Goal: Task Accomplishment & Management: Manage account settings

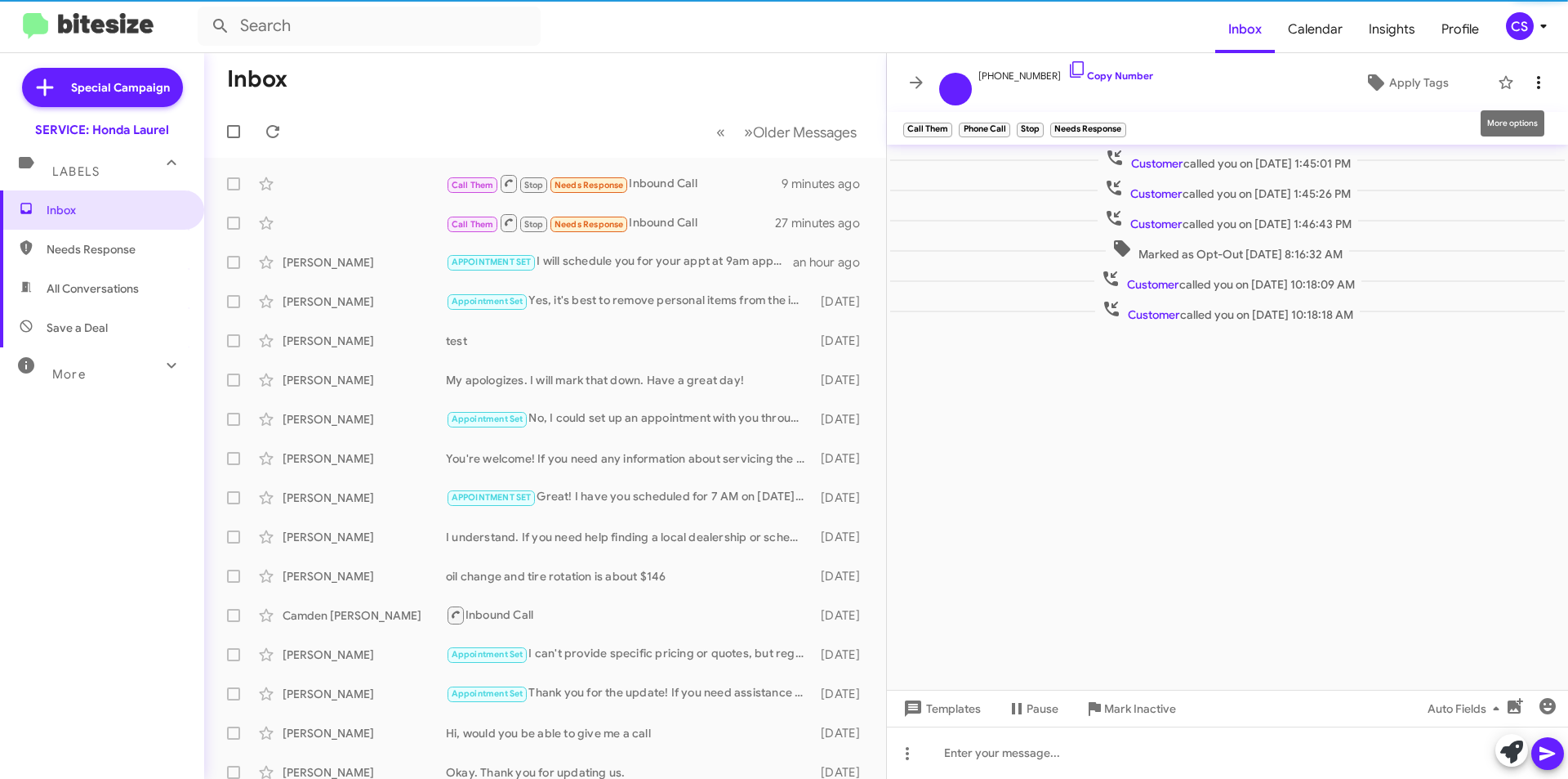
click at [1539, 79] on icon at bounding box center [1538, 82] width 20 height 20
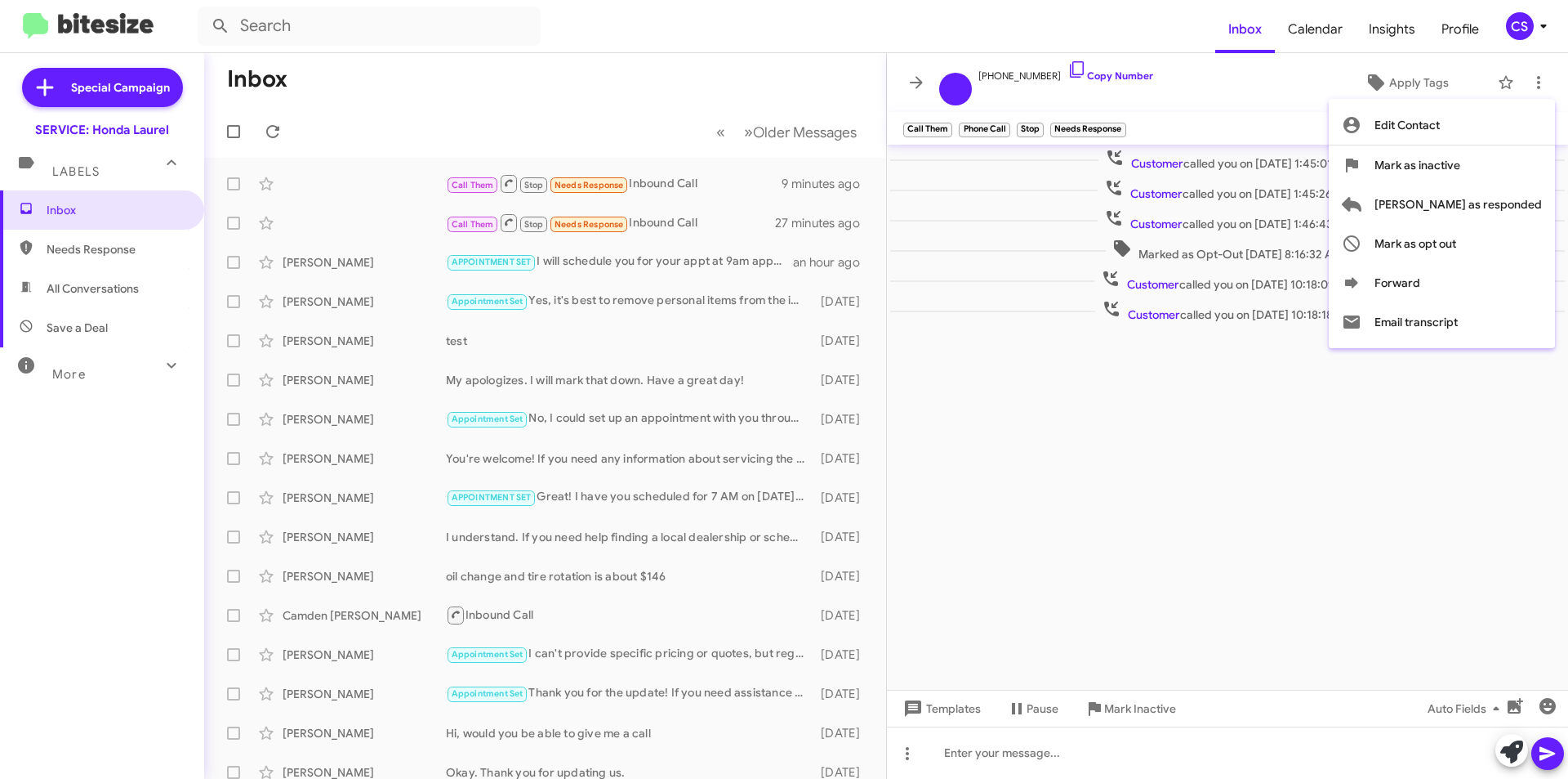
click at [1292, 509] on div at bounding box center [784, 390] width 1568 height 779
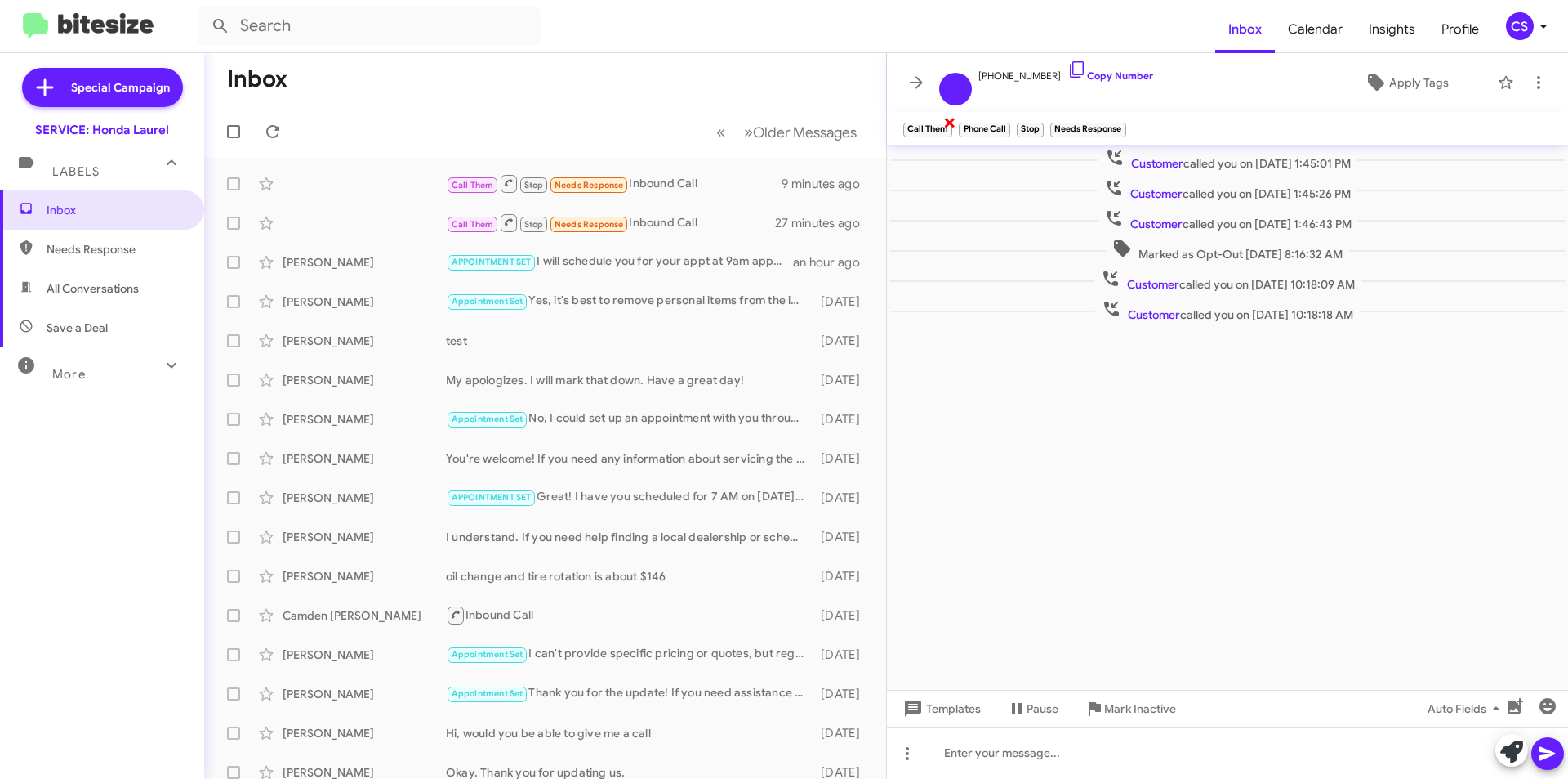
click at [951, 121] on span "×" at bounding box center [950, 122] width 13 height 20
click at [950, 120] on span "×" at bounding box center [951, 122] width 13 height 20
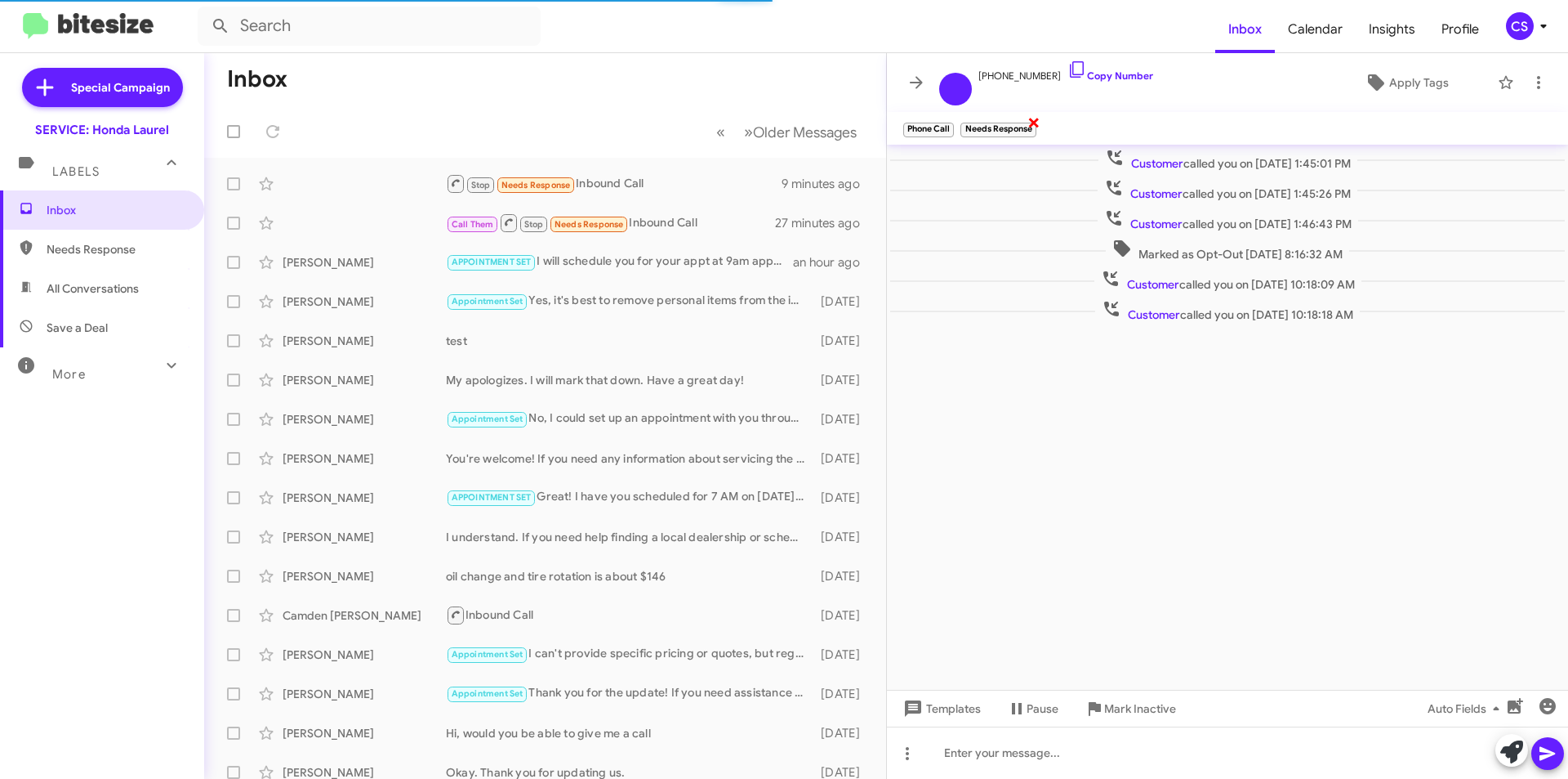
click at [1037, 123] on span "×" at bounding box center [1034, 122] width 13 height 20
click at [952, 119] on span "×" at bounding box center [951, 122] width 13 height 20
click at [923, 82] on icon at bounding box center [916, 82] width 20 height 20
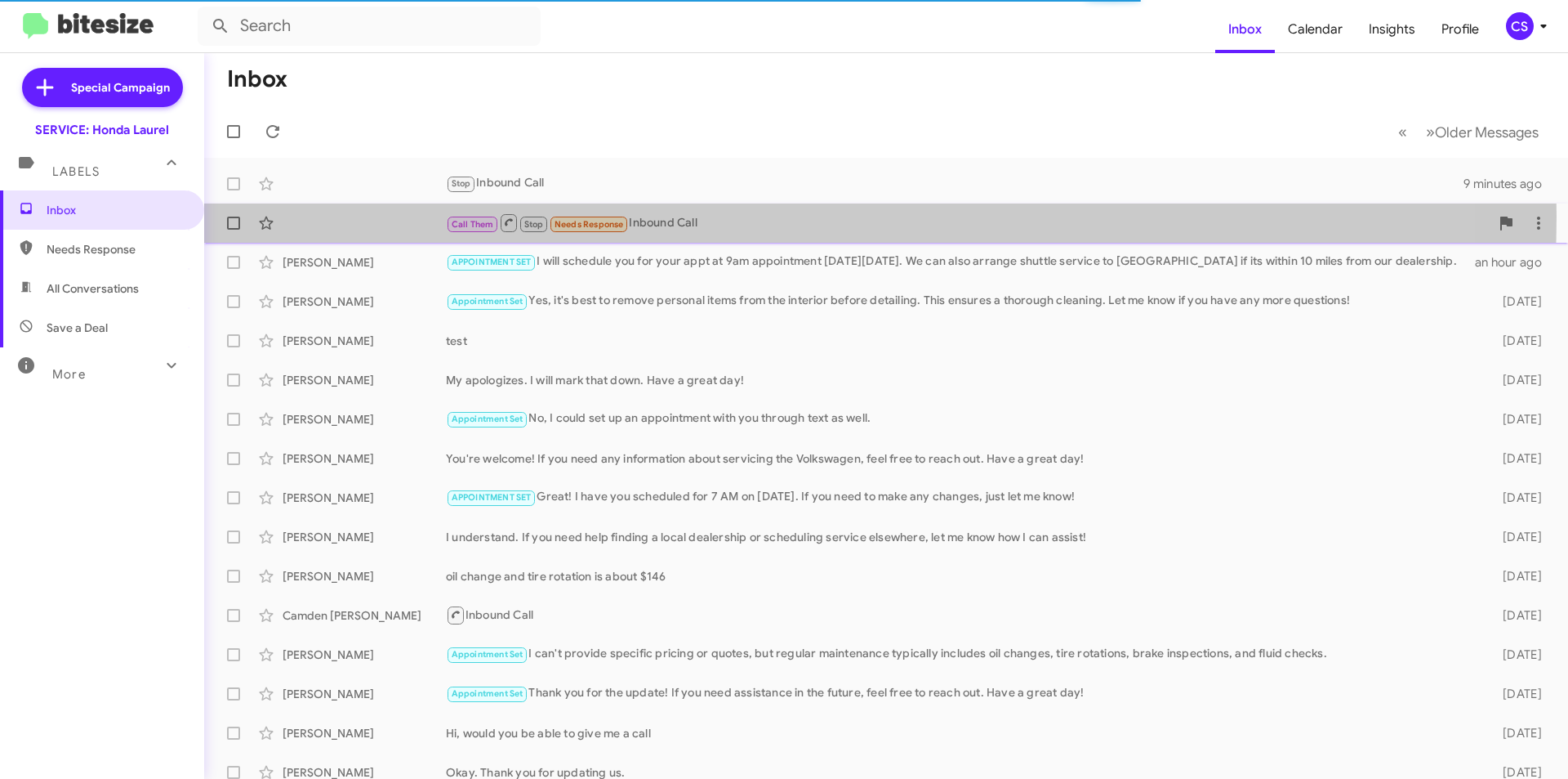
click at [685, 216] on div "Call Them Stop Needs Response Inbound Call" at bounding box center [969, 223] width 1044 height 20
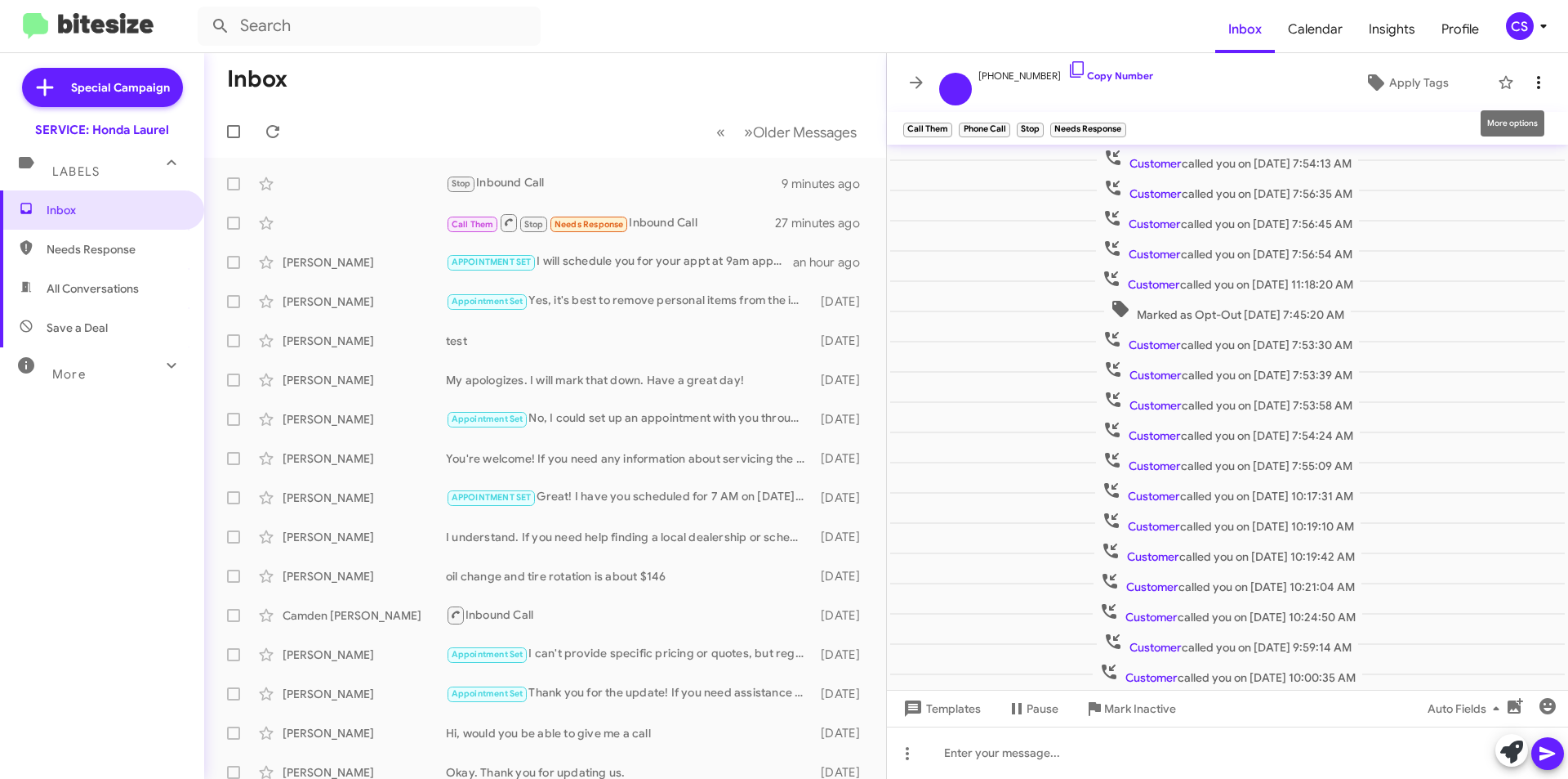
click at [1541, 84] on icon at bounding box center [1538, 82] width 20 height 20
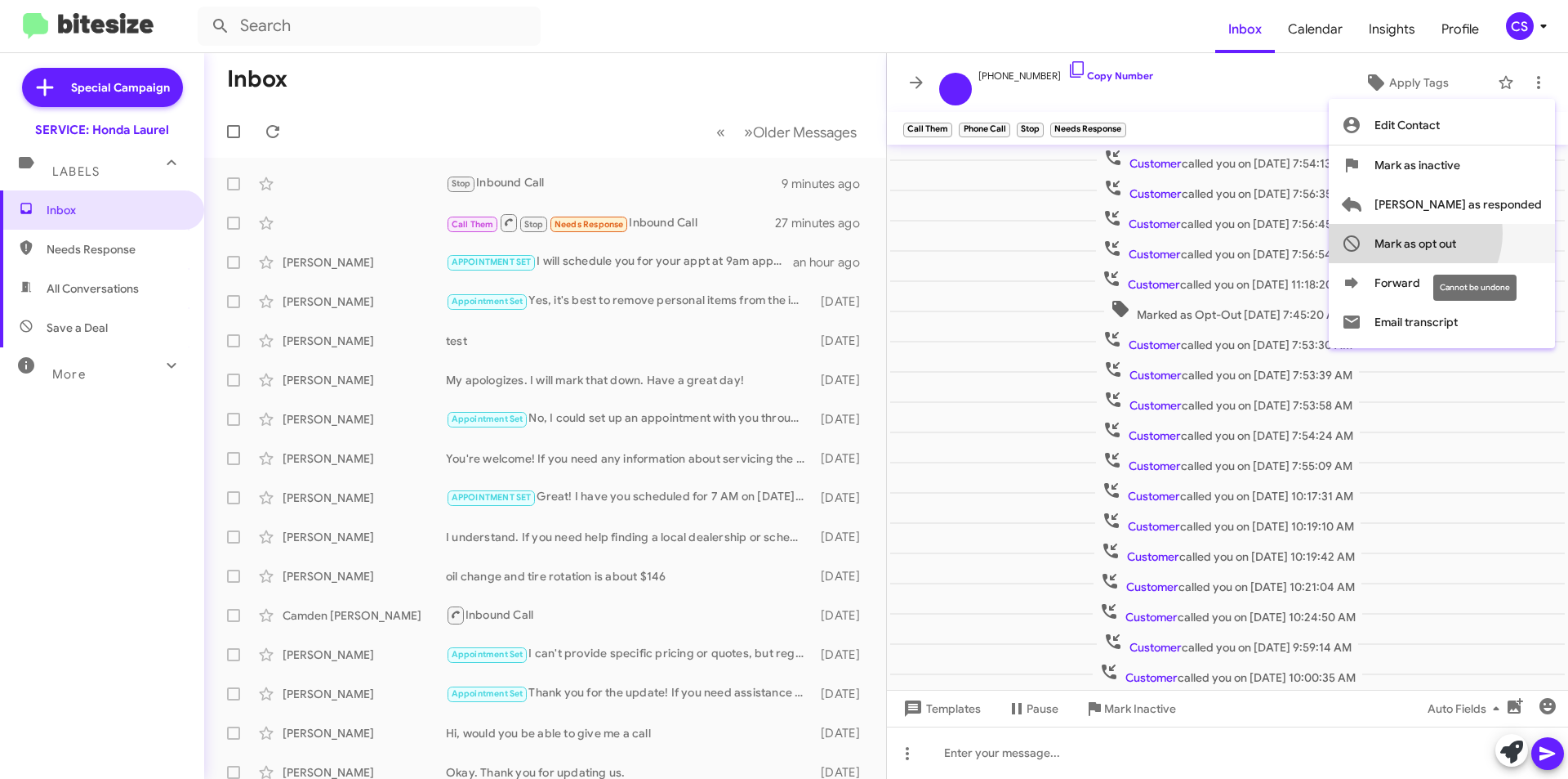
click at [1457, 233] on span "Mark as opt out" at bounding box center [1416, 243] width 82 height 39
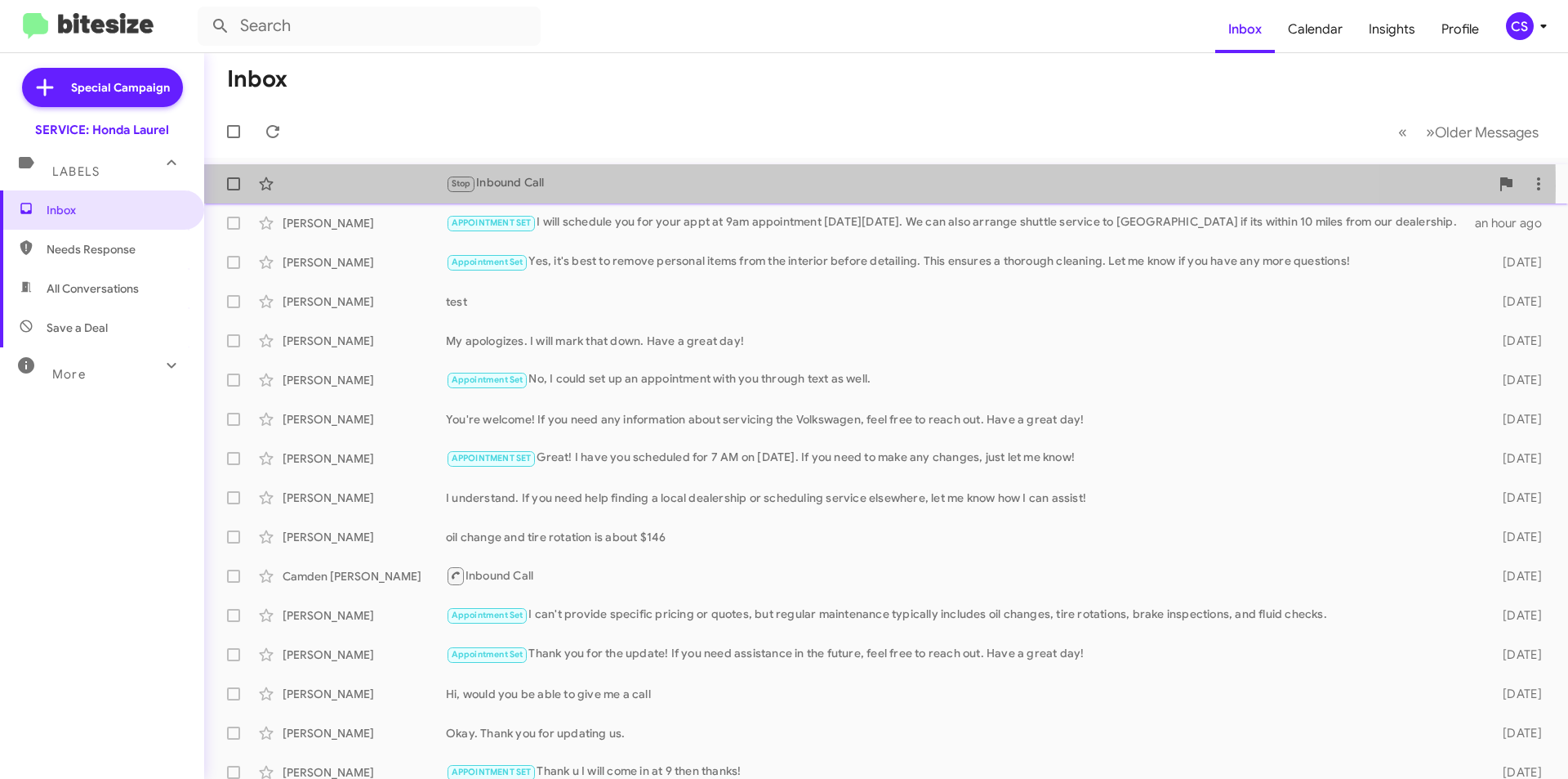
click at [637, 185] on div "Stop Inbound Call" at bounding box center [969, 184] width 1044 height 19
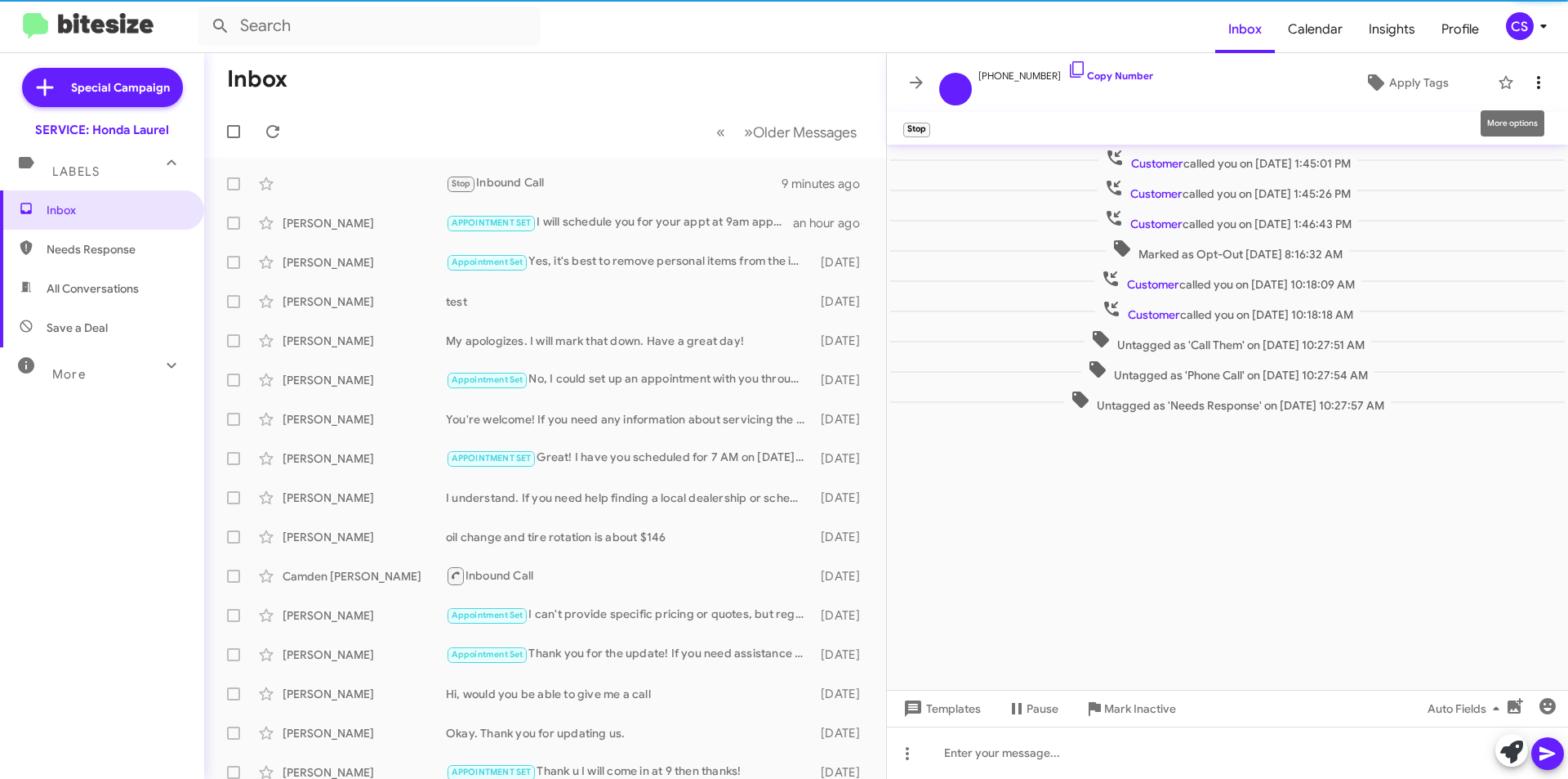
click at [1538, 77] on icon at bounding box center [1539, 82] width 3 height 13
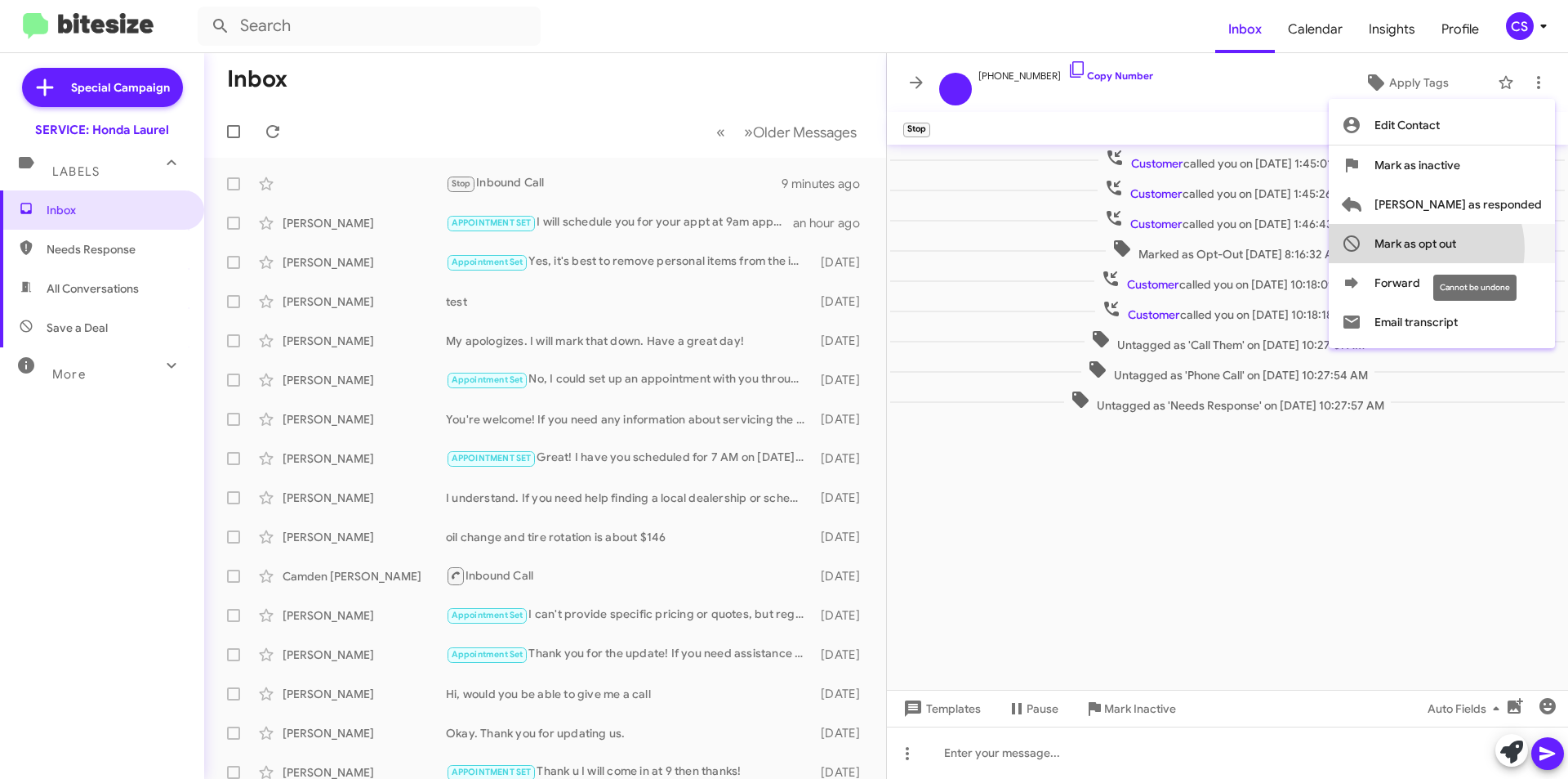
click at [1457, 248] on span "Mark as opt out" at bounding box center [1416, 243] width 82 height 39
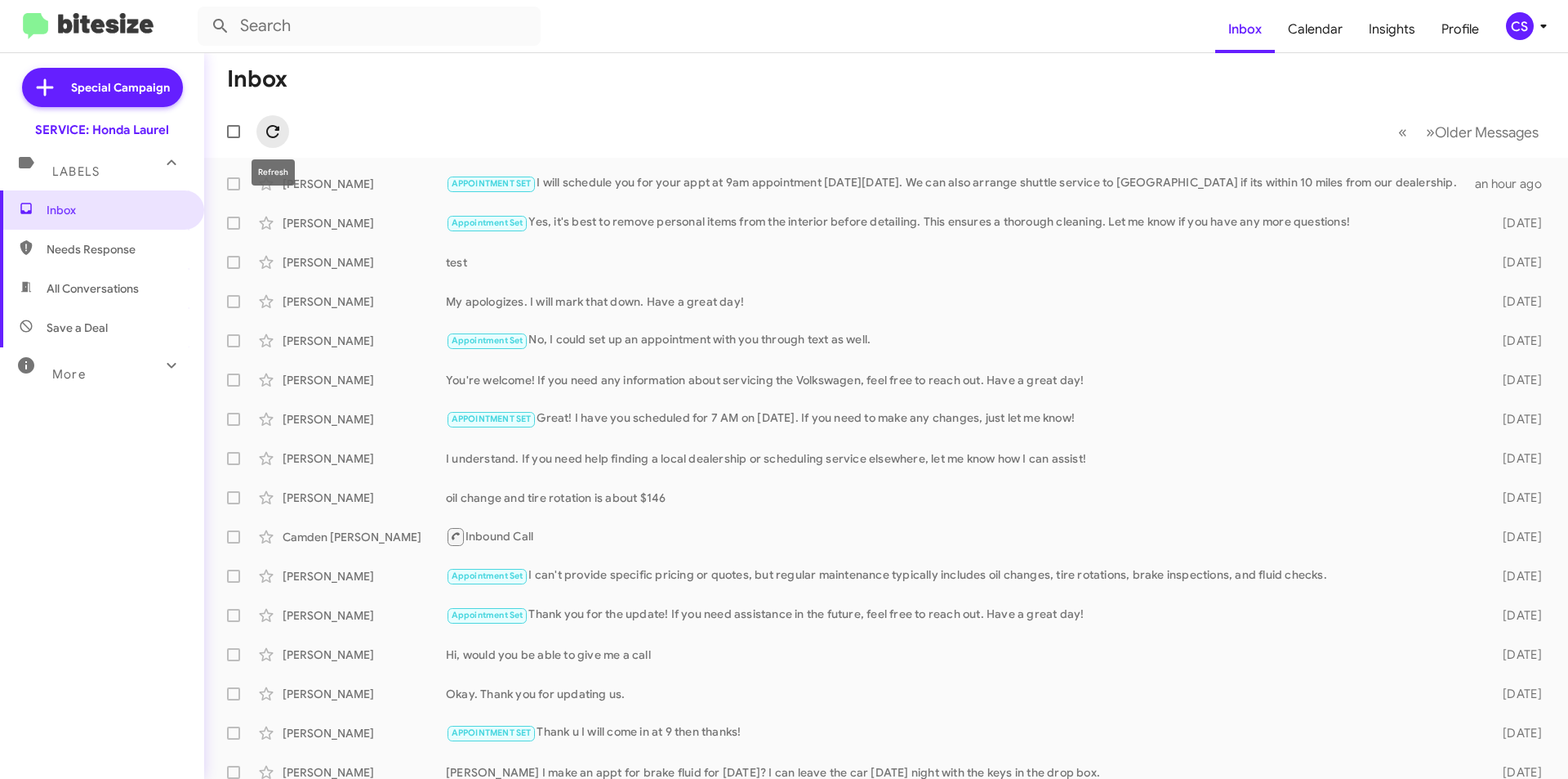
click at [270, 131] on icon at bounding box center [272, 131] width 20 height 20
